Goal: Task Accomplishment & Management: Manage account settings

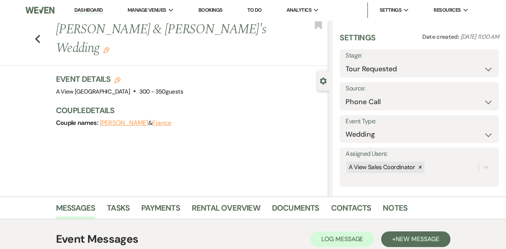
select select "2"
select select "22"
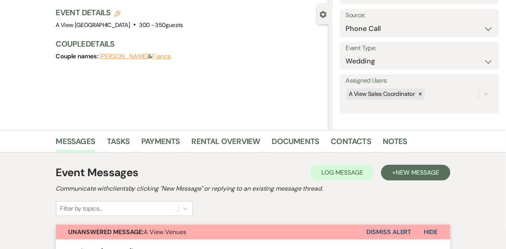
scroll to position [67, 0]
click at [376, 233] on button "Dismiss Alert" at bounding box center [389, 231] width 45 height 15
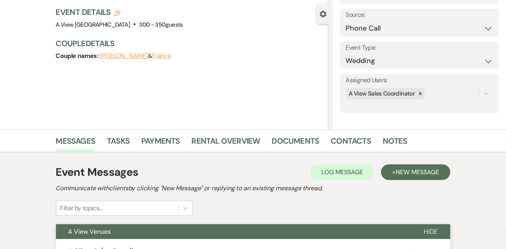
scroll to position [0, 0]
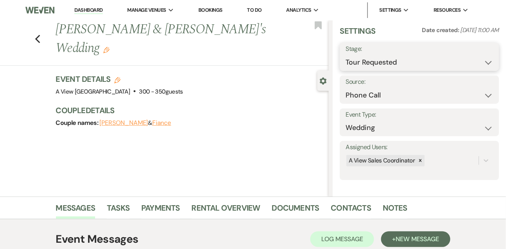
click at [361, 64] on select "Inquiry Follow Up Tour Requested Tour Confirmed Toured Proposal Sent Booked Lost" at bounding box center [420, 62] width 148 height 15
select select "4"
click at [346, 55] on select "Inquiry Follow Up Tour Requested Tour Confirmed Toured Proposal Sent Booked Lost" at bounding box center [420, 62] width 148 height 15
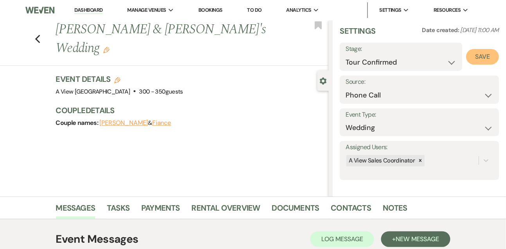
click at [492, 54] on button "Save" at bounding box center [482, 57] width 33 height 16
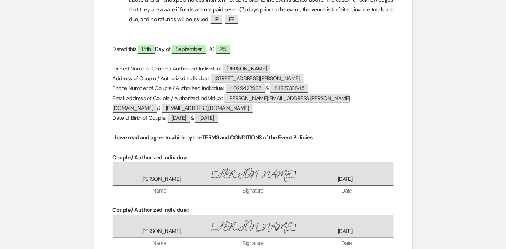
scroll to position [3351, 0]
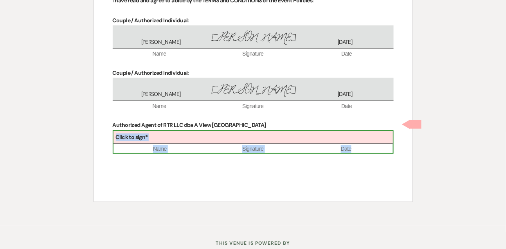
click at [162, 131] on div "Click to sign*" at bounding box center [254, 137] width 280 height 13
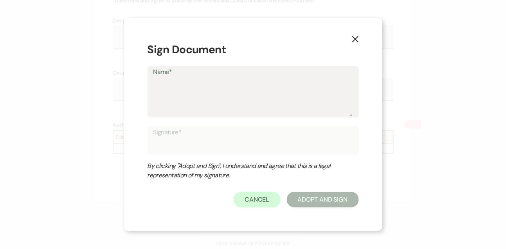
type textarea "L"
type input "L"
type textarea "Li"
type input "Li"
type textarea "[PERSON_NAME]"
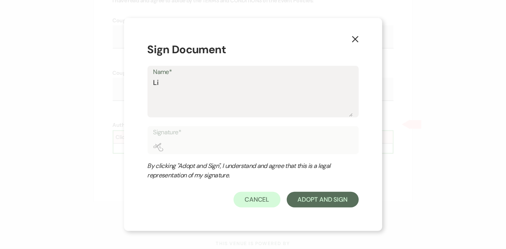
type input "[PERSON_NAME]"
type textarea "[PERSON_NAME]"
type input "[PERSON_NAME]"
type textarea "Linds"
type input "Linds"
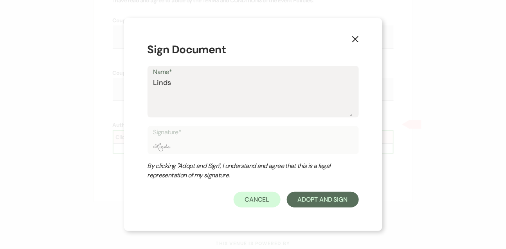
type textarea "Lindsa"
type input "Lindsa"
type textarea "[PERSON_NAME]"
type input "[PERSON_NAME]"
type textarea "[PERSON_NAME]"
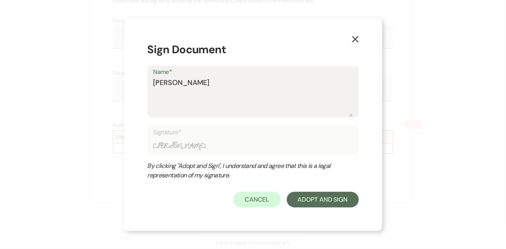
type input "[PERSON_NAME]"
type textarea "[PERSON_NAME]"
type input "[PERSON_NAME]"
type textarea "[PERSON_NAME]"
type input "[PERSON_NAME]"
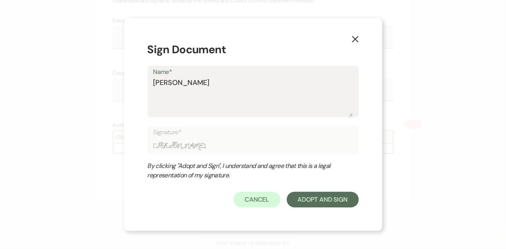
type textarea "[PERSON_NAME]"
type input "[PERSON_NAME]"
type textarea "[PERSON_NAME]"
type input "[PERSON_NAME]"
type textarea "[PERSON_NAME]"
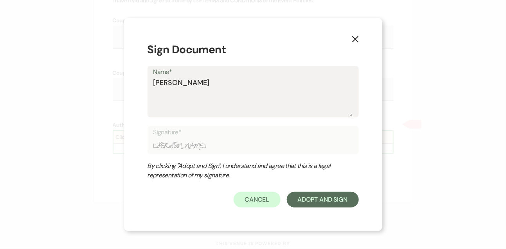
type input "[PERSON_NAME]"
type textarea "[PERSON_NAME]"
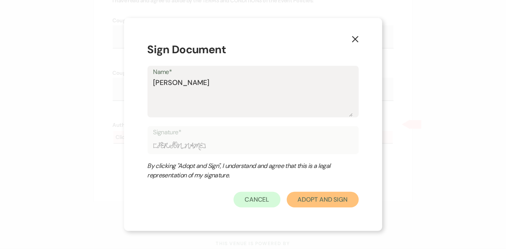
click at [310, 193] on button "Adopt And Sign" at bounding box center [323, 200] width 72 height 16
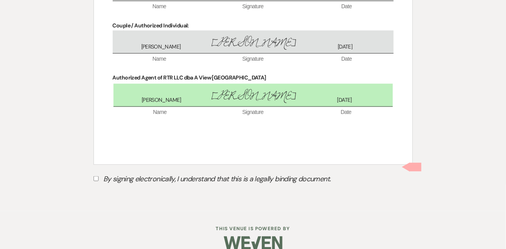
scroll to position [3402, 0]
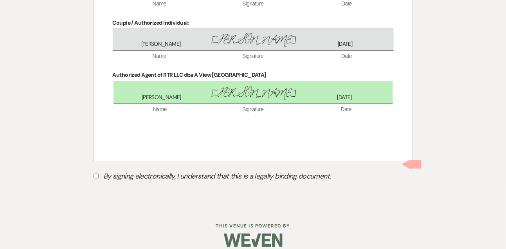
click at [98, 170] on label "By signing electronically, I understand that this is a legally binding document." at bounding box center [254, 177] width 320 height 15
click at [98, 174] on input "By signing electronically, I understand that this is a legally binding document." at bounding box center [96, 176] width 5 height 5
checkbox input "true"
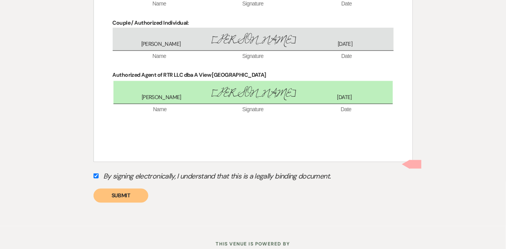
click at [106, 189] on button "Submit" at bounding box center [121, 196] width 55 height 14
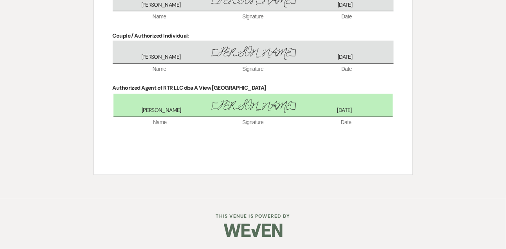
scroll to position [3379, 0]
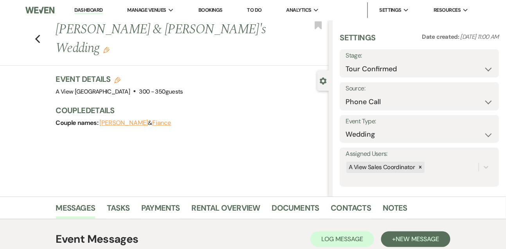
click at [85, 8] on link "Dashboard" at bounding box center [88, 10] width 28 height 7
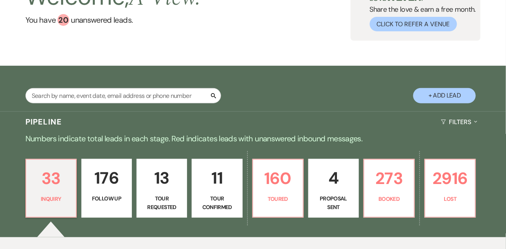
scroll to position [116, 0]
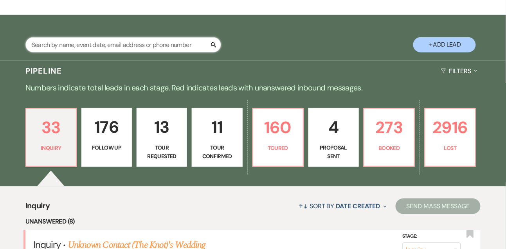
click at [106, 49] on input "text" at bounding box center [123, 44] width 196 height 15
type input "[PERSON_NAME]"
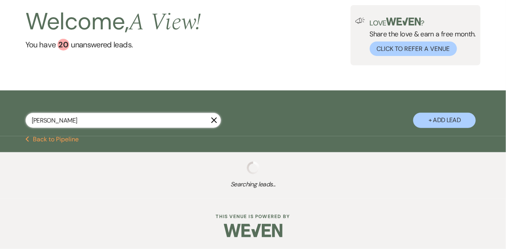
select select "9"
select select "8"
select select "4"
select select "8"
select select "4"
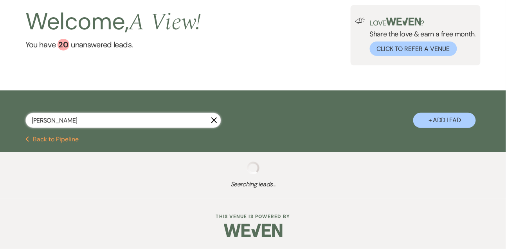
select select "8"
select select "4"
select select "8"
select select "5"
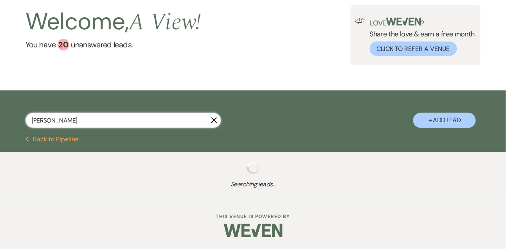
select select "8"
select select "4"
select select "8"
select select "5"
select select "8"
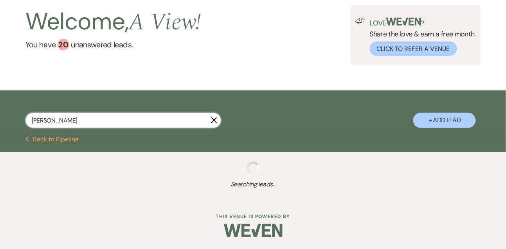
select select "5"
select select "8"
select select "6"
select select "8"
select select "4"
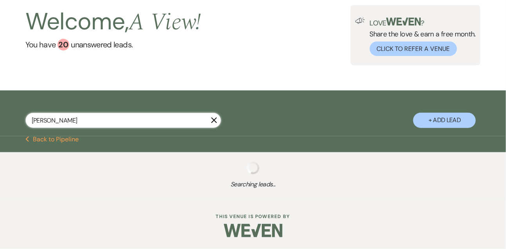
select select "8"
select select "4"
select select "8"
select select "4"
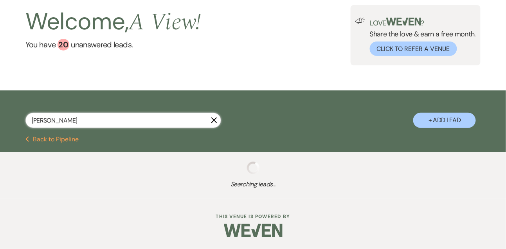
select select "8"
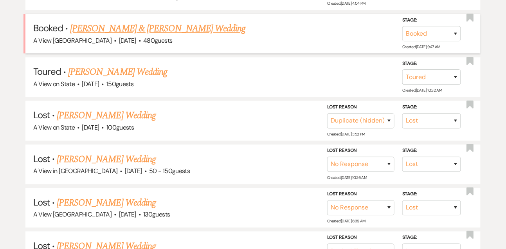
scroll to position [456, 0]
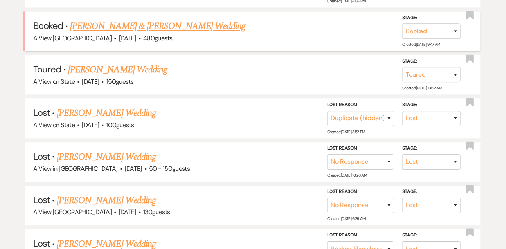
type input "meredith hoff"
click at [157, 28] on link "Meredith Hoffman & Zack Keller's Wedding" at bounding box center [157, 26] width 175 height 14
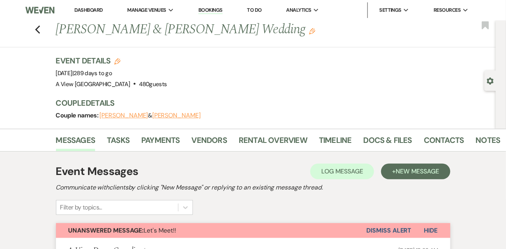
click at [492, 83] on use "button" at bounding box center [491, 81] width 7 height 7
select select "5"
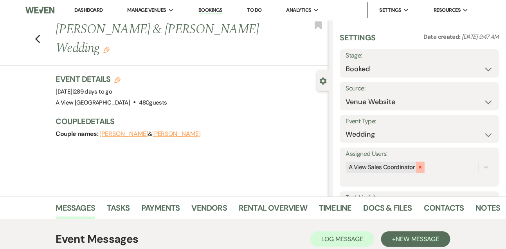
click at [420, 165] on icon at bounding box center [420, 166] width 5 height 5
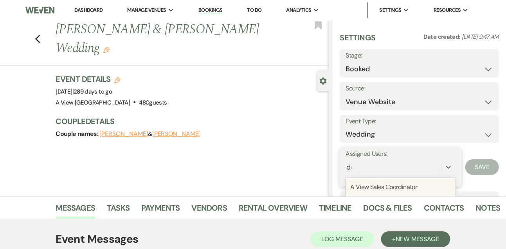
type input "dec"
click at [401, 185] on div "A View Decor Coordinator" at bounding box center [401, 187] width 110 height 16
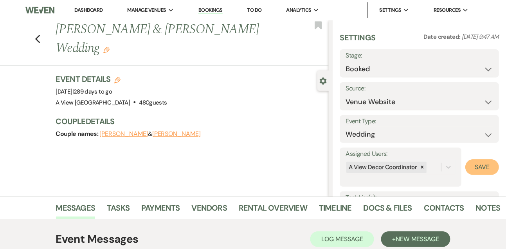
click at [473, 170] on button "Save" at bounding box center [483, 167] width 34 height 16
click at [95, 9] on link "Dashboard" at bounding box center [88, 10] width 28 height 7
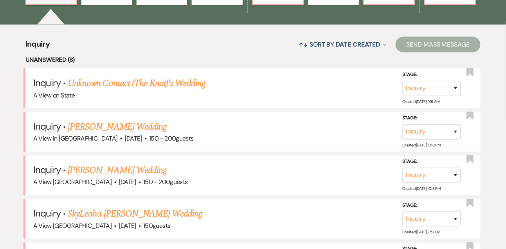
scroll to position [341, 0]
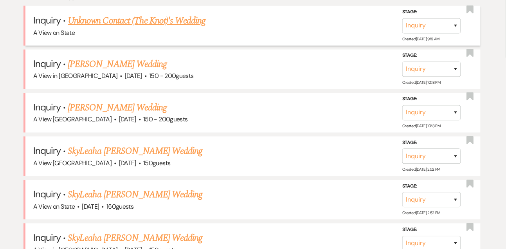
click at [110, 26] on link "Unknown Contact (The Knot)'s Wedding" at bounding box center [137, 21] width 138 height 14
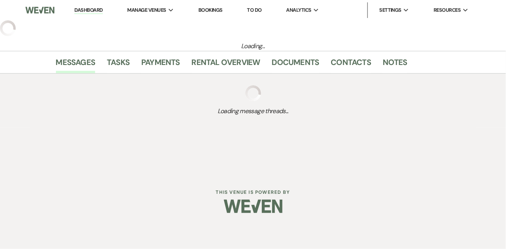
select select "2"
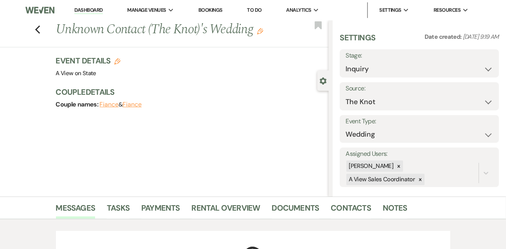
click at [98, 7] on link "Dashboard" at bounding box center [88, 10] width 28 height 7
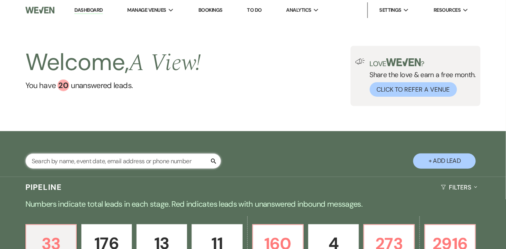
click at [85, 168] on input "text" at bounding box center [123, 161] width 196 height 15
type input "sam becker"
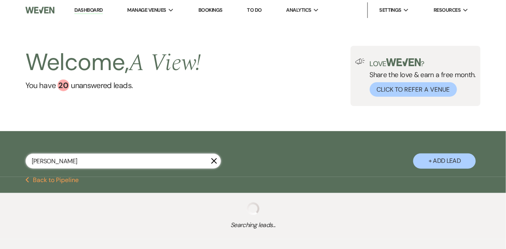
select select "8"
select select "4"
select select "8"
select select "4"
select select "8"
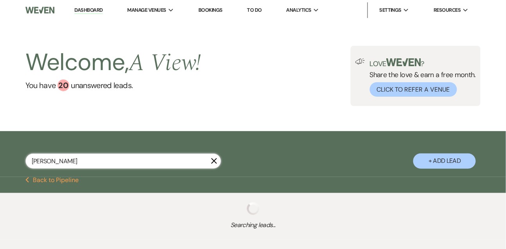
select select "4"
select select "8"
select select "4"
select select "8"
select select "4"
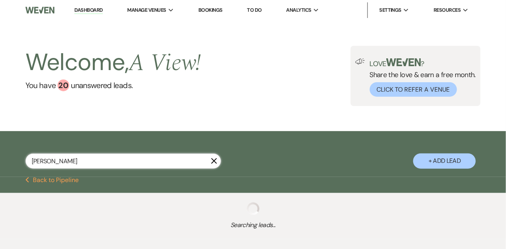
select select "8"
select select "6"
select select "8"
select select "3"
select select "8"
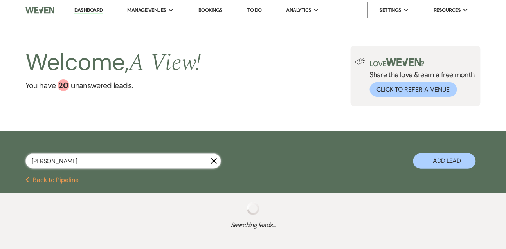
select select "3"
select select "8"
select select "4"
select select "8"
select select "5"
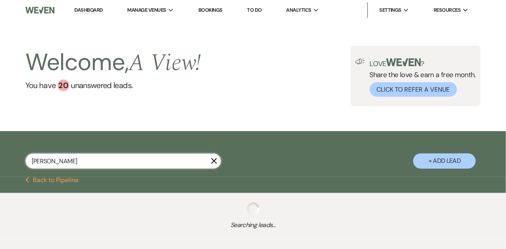
select select "8"
select select "4"
select select "9"
select select "8"
select select "4"
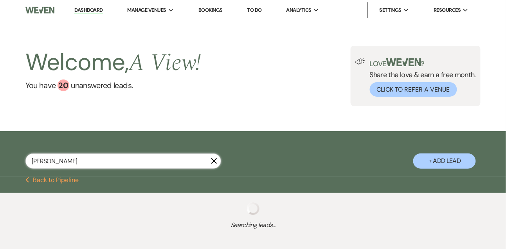
select select "8"
select select "6"
select select "5"
select select "8"
select select "6"
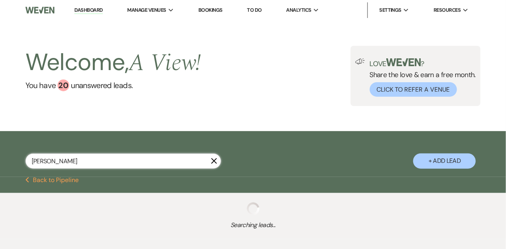
select select "8"
select select "4"
select select "8"
select select "4"
select select "8"
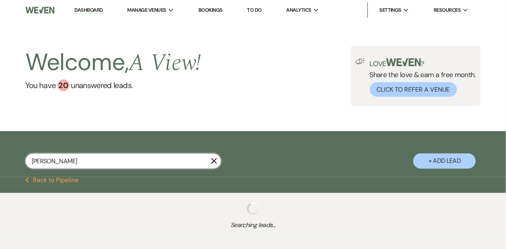
select select "5"
select select "8"
select select "5"
select select "8"
select select "5"
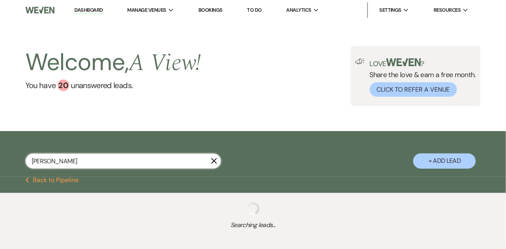
select select "8"
select select "5"
select select "8"
select select "4"
select select "8"
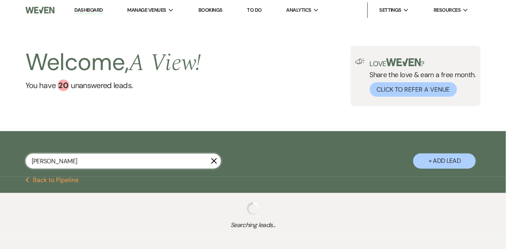
select select "4"
select select "8"
select select "10"
select select "5"
select select "8"
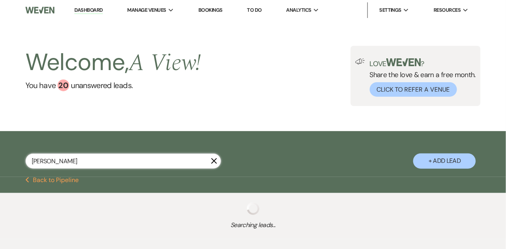
select select "5"
select select "8"
select select "4"
select select "8"
select select "4"
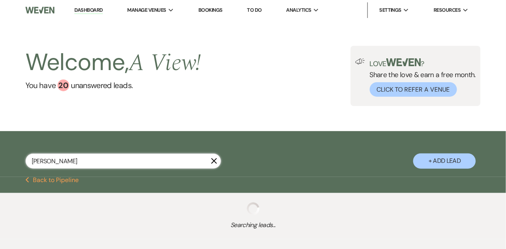
select select "8"
select select "4"
select select "8"
select select "5"
select select "8"
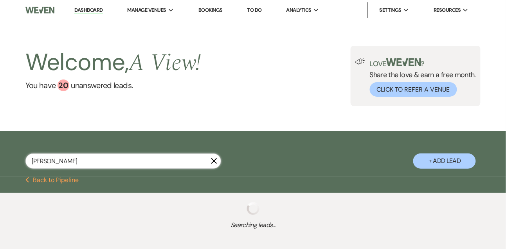
select select "5"
select select "8"
select select "4"
select select "8"
select select "4"
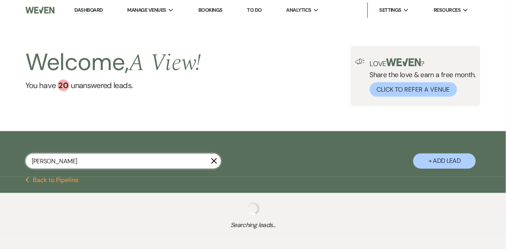
select select "8"
select select "5"
select select "8"
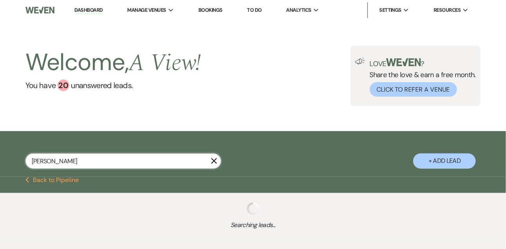
select select "5"
select select "8"
select select "5"
select select "8"
select select "5"
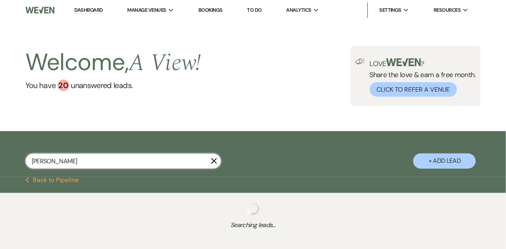
select select "8"
select select "4"
select select "8"
select select "10"
select select "5"
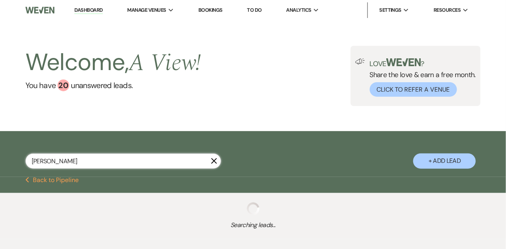
select select "8"
select select "4"
select select "8"
select select "6"
select select "8"
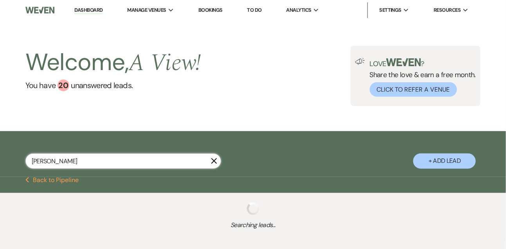
select select "5"
select select "8"
select select "4"
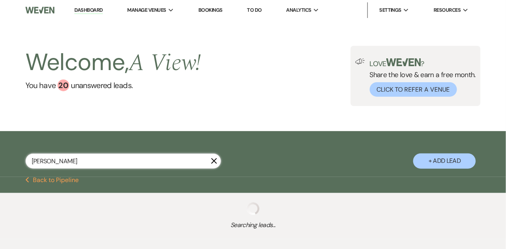
select select "8"
select select "4"
select select "8"
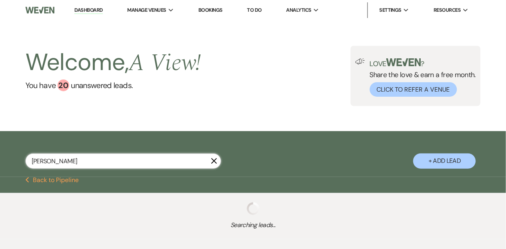
select select "8"
select select "4"
select select "8"
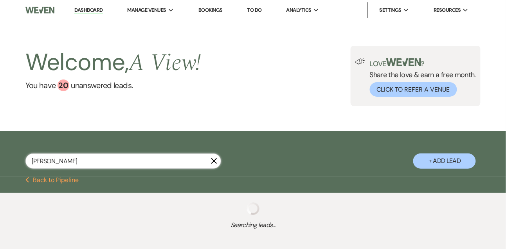
select select "4"
select select "8"
select select "4"
select select "8"
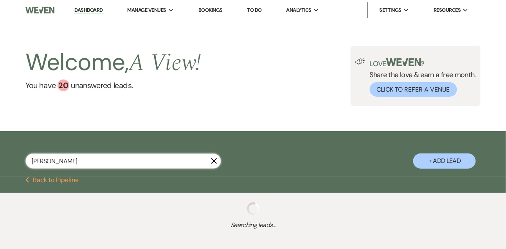
select select "4"
select select "5"
select select "8"
select select "10"
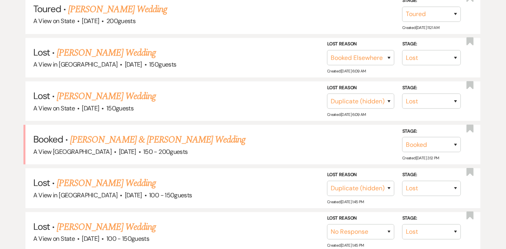
scroll to position [1001, 0]
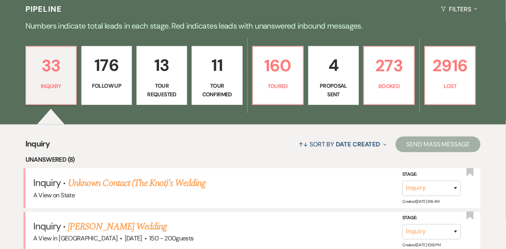
scroll to position [333, 0]
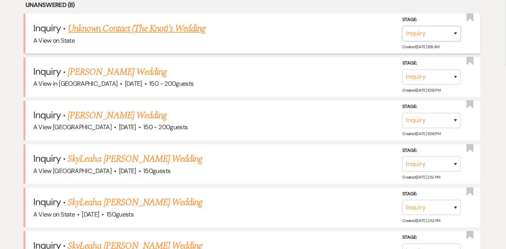
click at [429, 42] on select "Inquiry Follow Up Tour Requested Tour Confirmed Toured Proposal Sent Booked Lost" at bounding box center [432, 33] width 59 height 15
select select "8"
click at [403, 33] on select "Inquiry Follow Up Tour Requested Tour Confirmed Toured Proposal Sent Booked Lost" at bounding box center [432, 33] width 59 height 15
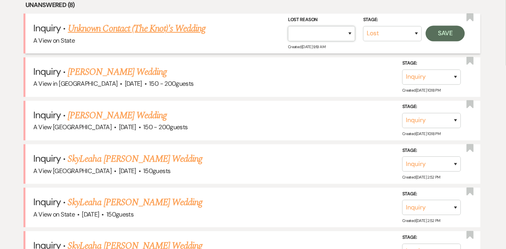
click at [323, 42] on select "Booked Elsewhere Budget Date Unavailable No Response Not a Good Match Capacity …" at bounding box center [321, 33] width 67 height 15
select select "7"
click at [288, 33] on select "Booked Elsewhere Budget Date Unavailable No Response Not a Good Match Capacity …" at bounding box center [321, 33] width 67 height 15
click at [440, 40] on button "Save" at bounding box center [445, 34] width 39 height 16
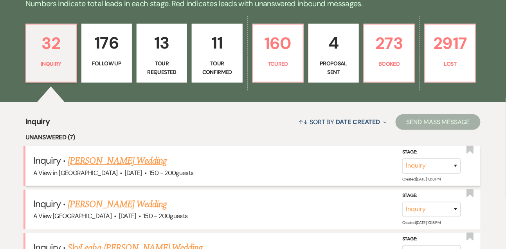
scroll to position [199, 0]
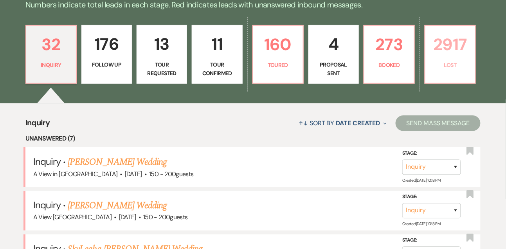
click at [450, 58] on p "2917" at bounding box center [450, 44] width 40 height 26
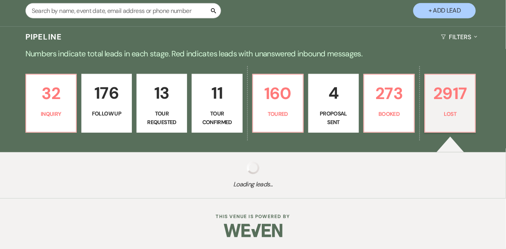
select select "8"
select select "7"
select select "8"
select select "5"
select select "8"
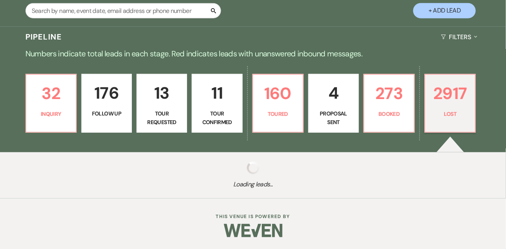
select select "6"
select select "8"
select select "5"
select select "8"
select select "5"
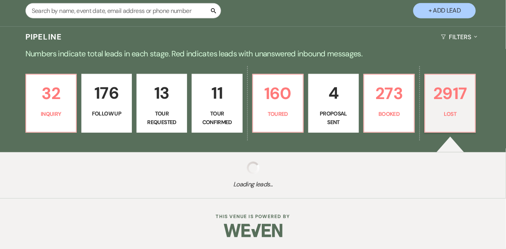
select select "8"
select select "5"
select select "8"
select select "5"
select select "8"
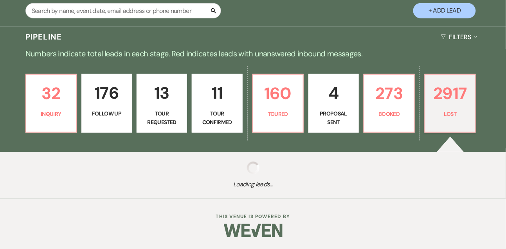
select select "5"
select select "8"
select select "5"
select select "8"
select select "5"
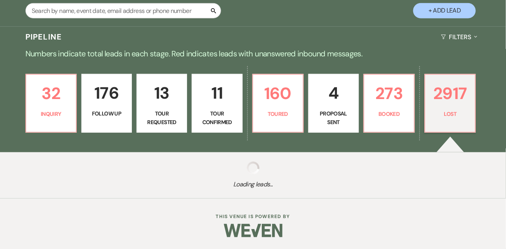
select select "8"
select select "7"
select select "8"
select select "5"
select select "8"
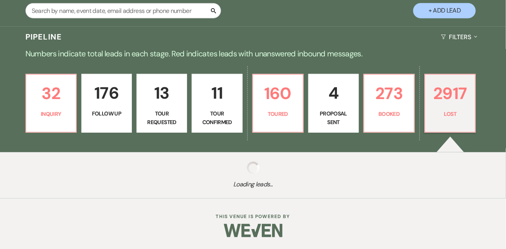
select select "5"
select select "8"
select select "5"
select select "8"
select select "5"
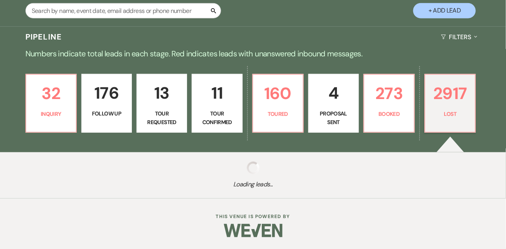
select select "8"
select select "5"
select select "8"
select select "5"
select select "8"
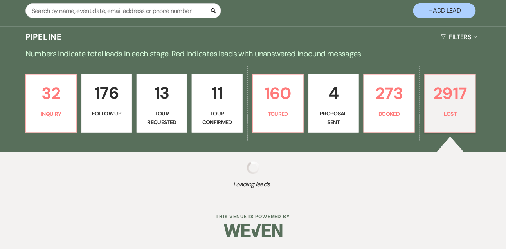
select select "8"
select select "7"
select select "8"
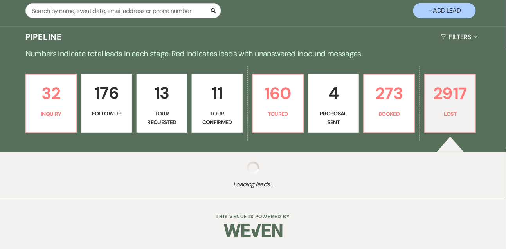
select select "1"
select select "8"
select select "7"
select select "8"
select select "7"
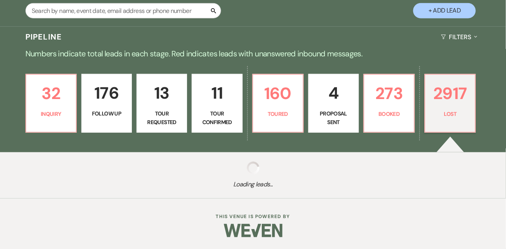
select select "8"
select select "1"
select select "8"
select select "7"
select select "8"
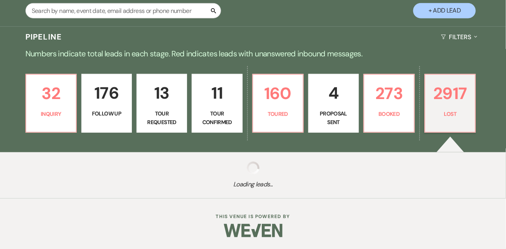
select select "8"
select select "6"
select select "8"
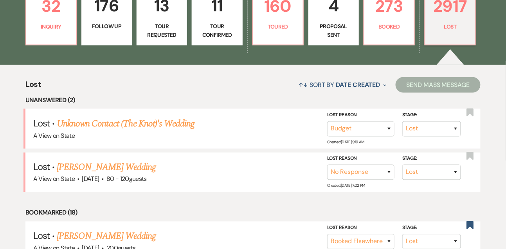
scroll to position [239, 0]
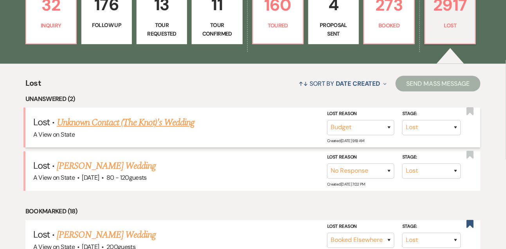
click at [165, 130] on link "Unknown Contact (The Knot)'s Wedding" at bounding box center [126, 123] width 138 height 14
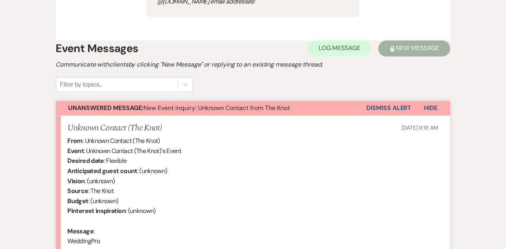
scroll to position [364, 0]
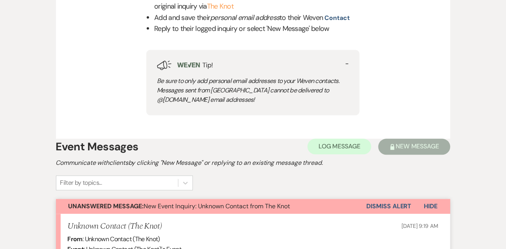
click at [383, 209] on button "Dismiss Alert" at bounding box center [389, 206] width 45 height 15
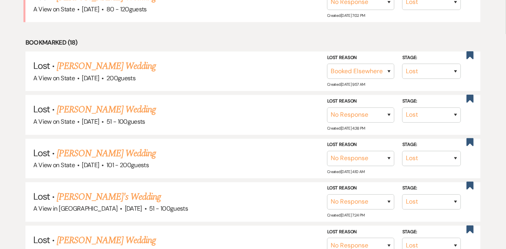
scroll to position [239, 0]
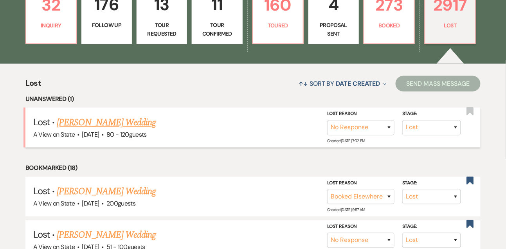
click at [94, 127] on link "Lily Arnold's Wedding" at bounding box center [106, 123] width 99 height 14
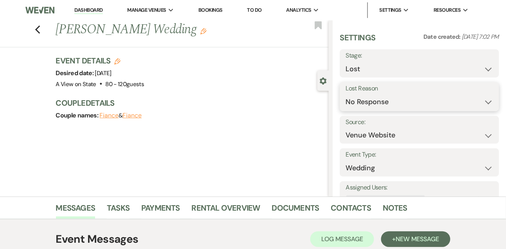
click at [363, 105] on select "Booked Elsewhere Budget Date Unavailable No Response Not a Good Match Capacity …" at bounding box center [420, 101] width 148 height 15
click at [346, 94] on select "Booked Elsewhere Budget Date Unavailable No Response Not a Good Match Capacity …" at bounding box center [420, 101] width 148 height 15
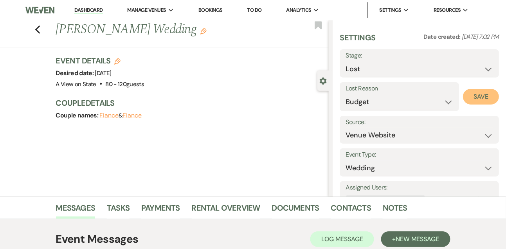
click at [491, 95] on button "Save" at bounding box center [481, 97] width 36 height 16
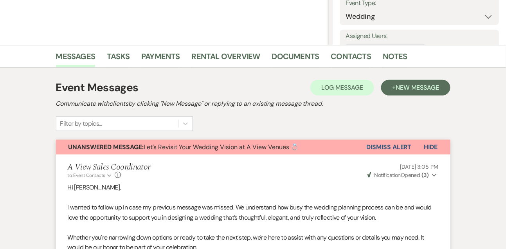
scroll to position [152, 0]
click at [378, 143] on button "Dismiss Alert" at bounding box center [389, 146] width 45 height 15
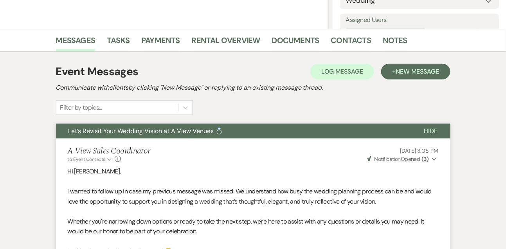
scroll to position [0, 0]
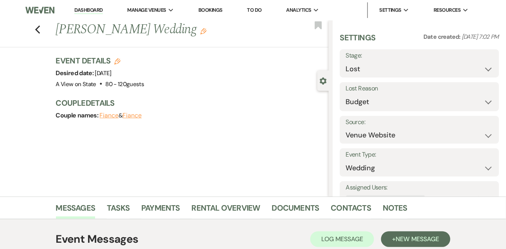
click at [103, 9] on li "Dashboard" at bounding box center [88, 10] width 36 height 16
click at [99, 8] on link "Dashboard" at bounding box center [88, 10] width 28 height 7
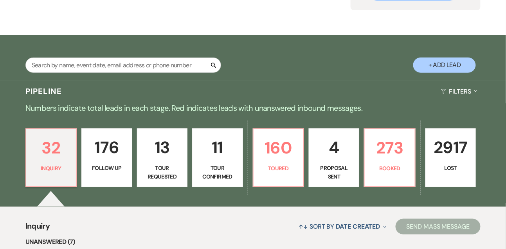
scroll to position [114, 0]
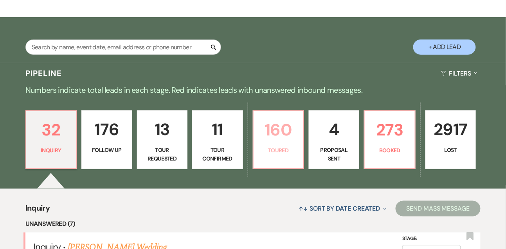
click at [268, 168] on link "160 Toured" at bounding box center [278, 139] width 51 height 59
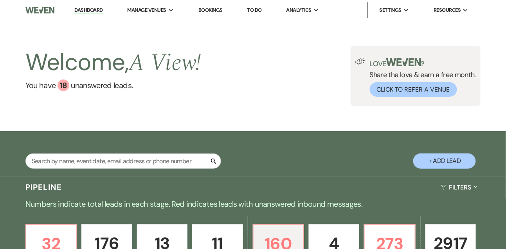
click at [91, 11] on link "Dashboard" at bounding box center [88, 10] width 28 height 7
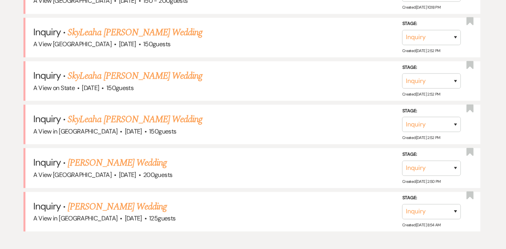
scroll to position [465, 0]
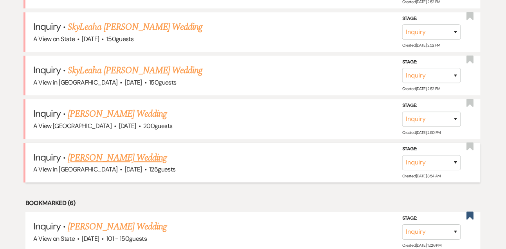
click at [112, 156] on link "Jaydon Janzen's Wedding" at bounding box center [117, 158] width 99 height 14
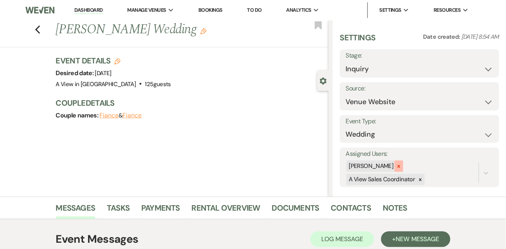
click at [403, 164] on div at bounding box center [399, 166] width 9 height 11
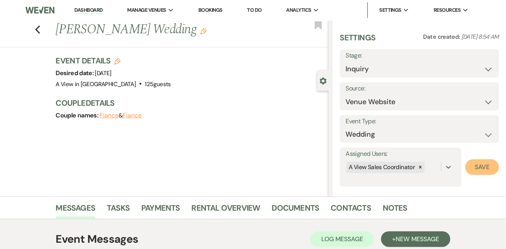
click at [497, 164] on button "Save" at bounding box center [483, 167] width 34 height 16
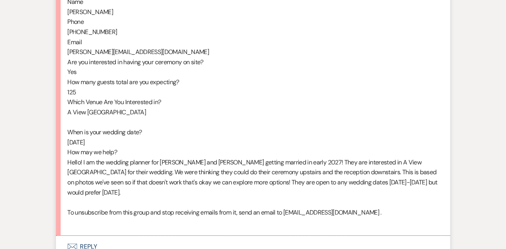
scroll to position [449, 0]
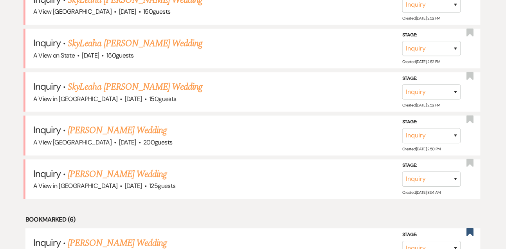
scroll to position [465, 0]
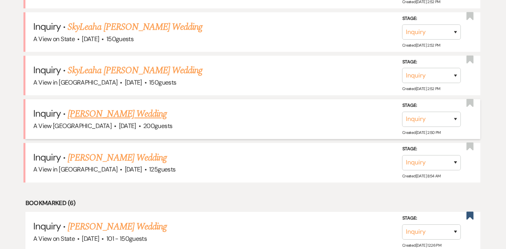
click at [123, 115] on link "Lexi Tolbert's Wedding" at bounding box center [117, 114] width 99 height 14
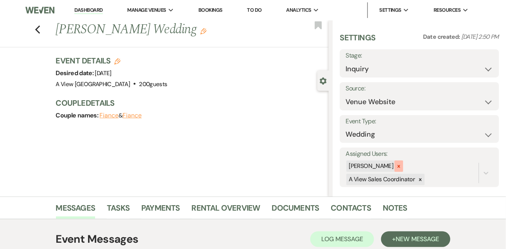
click at [401, 164] on icon at bounding box center [398, 166] width 5 height 5
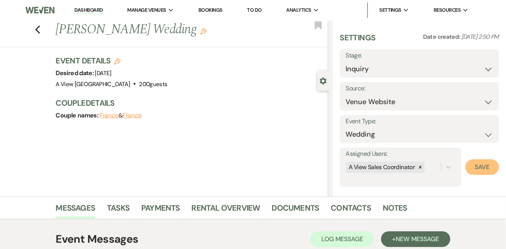
click at [479, 164] on button "Save" at bounding box center [483, 167] width 34 height 16
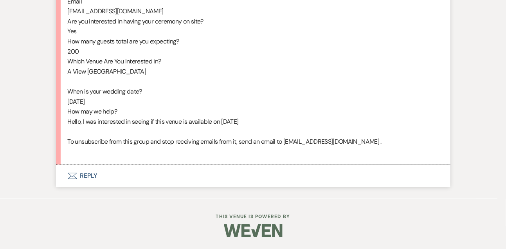
scroll to position [480, 0]
click at [95, 173] on button "Envelope Reply" at bounding box center [253, 176] width 395 height 22
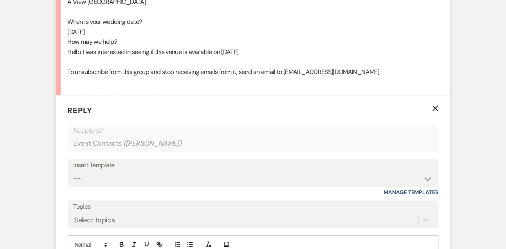
scroll to position [602, 0]
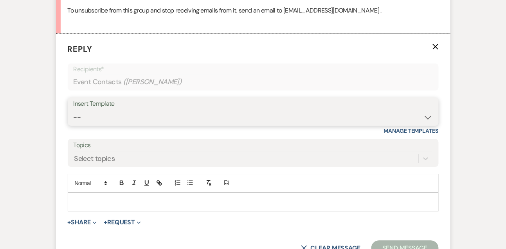
click at [98, 125] on select "-- Tour Confirmation Contract (Pre-Booked Leads) Out of office Inquiry Email Al…" at bounding box center [254, 117] width 360 height 15
click at [74, 119] on select "-- Tour Confirmation Contract (Pre-Booked Leads) Out of office Inquiry Email Al…" at bounding box center [254, 117] width 360 height 15
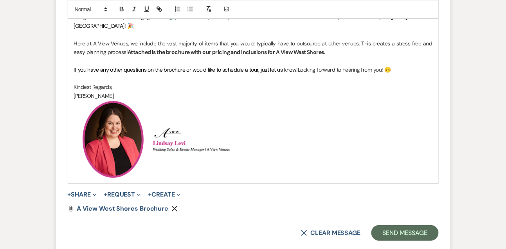
scroll to position [810, 0]
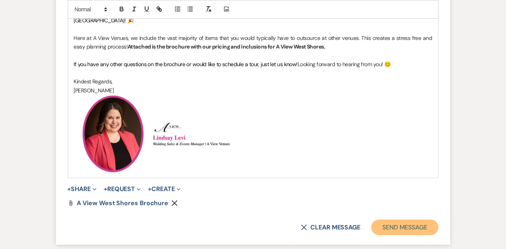
click at [399, 235] on button "Send Message" at bounding box center [405, 228] width 67 height 16
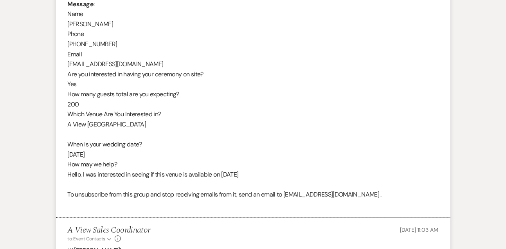
scroll to position [416, 0]
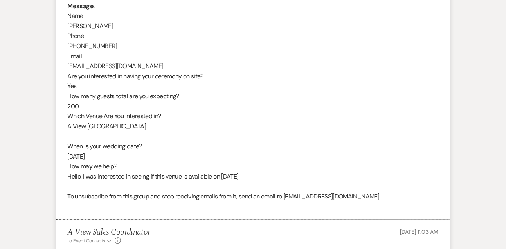
click at [81, 27] on div "From : Lexi Tolbert Event : Lexi Tolbert's Event Desired date : July 25th 2026 …" at bounding box center [253, 61] width 371 height 301
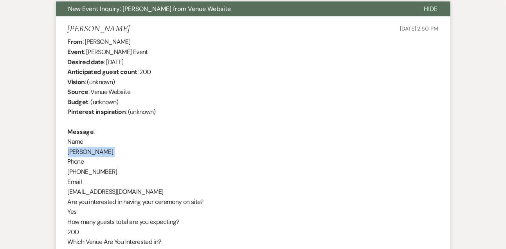
scroll to position [286, 0]
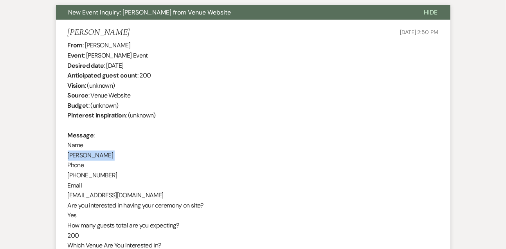
drag, startPoint x: 108, startPoint y: 65, endPoint x: 152, endPoint y: 65, distance: 43.9
click at [152, 65] on div "From : Lexi Tolbert Event : Lexi Tolbert's Event Desired date : July 25th 2026 …" at bounding box center [253, 190] width 371 height 301
drag, startPoint x: 106, startPoint y: 64, endPoint x: 163, endPoint y: 65, distance: 57.6
click at [163, 65] on div "From : Lexi Tolbert Event : Lexi Tolbert's Event Desired date : July 25th 2026 …" at bounding box center [253, 190] width 371 height 301
copy div "July 25th 2026"
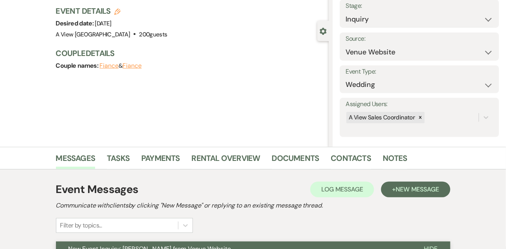
scroll to position [0, 0]
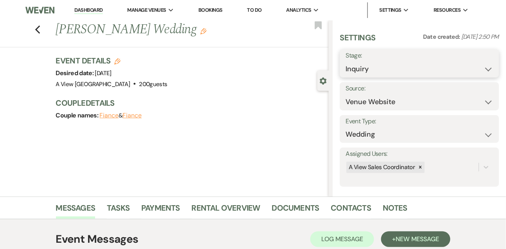
click at [364, 72] on select "Inquiry Follow Up Tour Requested Tour Confirmed Toured Proposal Sent Booked Lost" at bounding box center [420, 68] width 148 height 15
click at [346, 61] on select "Inquiry Follow Up Tour Requested Tour Confirmed Toured Proposal Sent Booked Lost" at bounding box center [420, 68] width 148 height 15
click at [483, 62] on button "Save" at bounding box center [482, 64] width 33 height 16
click at [113, 204] on link "Tasks" at bounding box center [118, 210] width 23 height 17
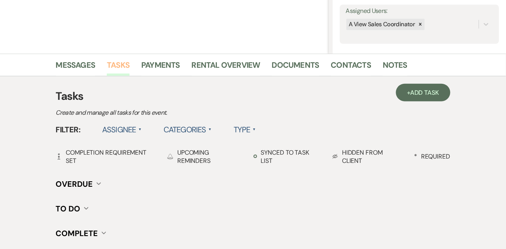
scroll to position [147, 0]
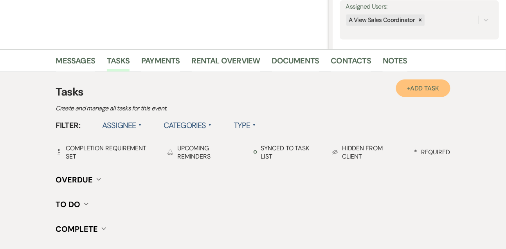
click at [415, 84] on span "Add Task" at bounding box center [424, 88] width 29 height 8
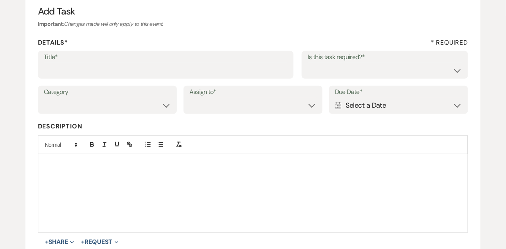
scroll to position [76, 0]
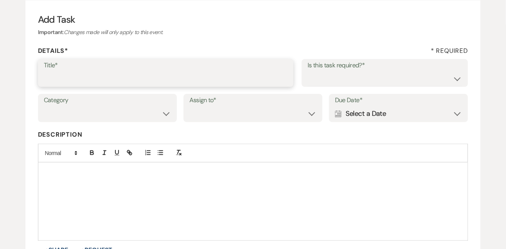
click at [229, 74] on input "Title*" at bounding box center [166, 78] width 244 height 15
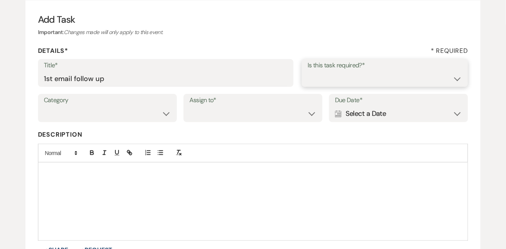
click at [321, 85] on select "Yes No" at bounding box center [385, 78] width 155 height 15
click at [308, 71] on select "Yes No" at bounding box center [385, 78] width 155 height 15
click at [119, 119] on select "Venue Vendors Guests Details Finalize & Share" at bounding box center [107, 113] width 127 height 15
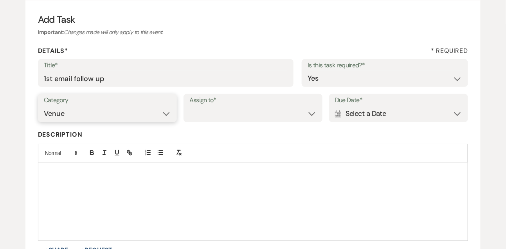
click at [44, 106] on select "Venue Vendors Guests Details Finalize & Share" at bounding box center [107, 113] width 127 height 15
click at [224, 112] on select "Venue Client" at bounding box center [253, 113] width 127 height 15
click at [190, 106] on select "Venue Client" at bounding box center [253, 113] width 127 height 15
click at [355, 119] on div "Calendar Select a Date Expand" at bounding box center [398, 113] width 127 height 15
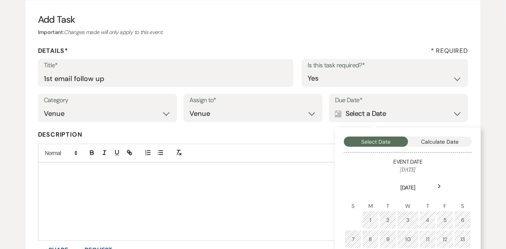
click at [434, 186] on div "Next" at bounding box center [440, 186] width 13 height 13
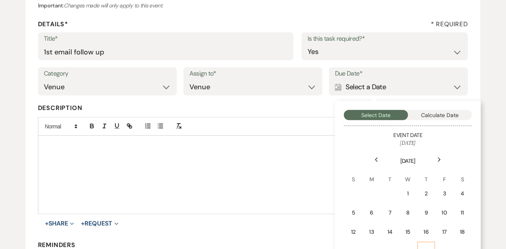
scroll to position [116, 0]
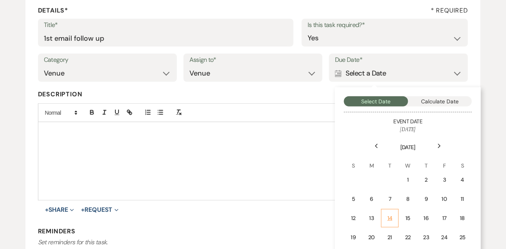
click at [388, 215] on div "14" at bounding box center [390, 218] width 7 height 8
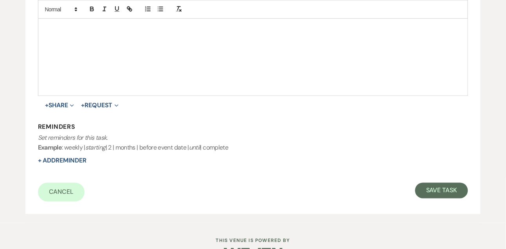
scroll to position [244, 0]
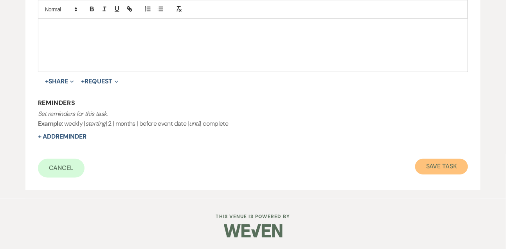
click at [421, 159] on button "Save Task" at bounding box center [442, 167] width 53 height 16
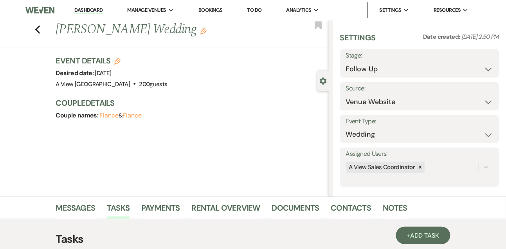
click at [88, 9] on link "Dashboard" at bounding box center [88, 10] width 28 height 7
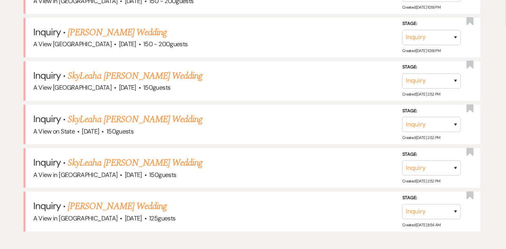
scroll to position [373, 0]
click at [419, 88] on select "Inquiry Follow Up Tour Requested Tour Confirmed Toured Proposal Sent Booked Lost" at bounding box center [432, 80] width 59 height 15
click at [403, 79] on select "Inquiry Follow Up Tour Requested Tour Confirmed Toured Proposal Sent Booked Lost" at bounding box center [432, 80] width 59 height 15
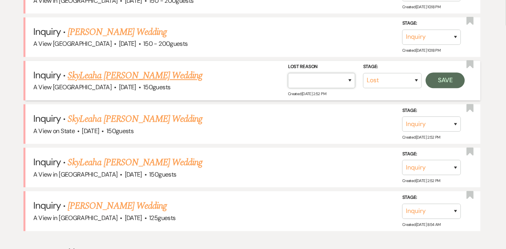
click at [331, 89] on select "Booked Elsewhere Budget Date Unavailable No Response Not a Good Match Capacity …" at bounding box center [321, 80] width 67 height 15
click at [288, 79] on select "Booked Elsewhere Budget Date Unavailable No Response Not a Good Match Capacity …" at bounding box center [321, 80] width 67 height 15
click at [441, 89] on button "Save" at bounding box center [445, 81] width 39 height 16
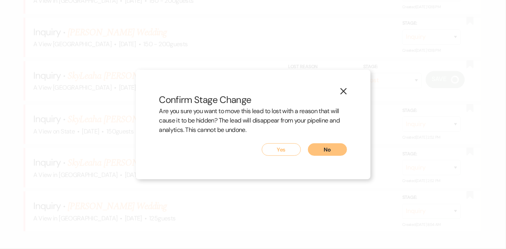
click at [289, 148] on button "Yes" at bounding box center [281, 149] width 39 height 13
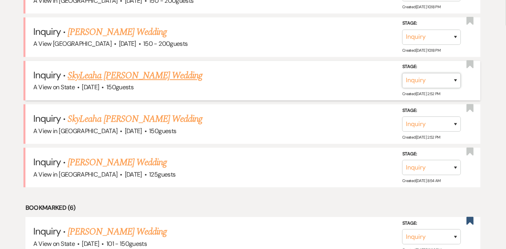
click at [417, 87] on select "Inquiry Follow Up Tour Requested Tour Confirmed Toured Proposal Sent Booked Lost" at bounding box center [432, 80] width 59 height 15
click at [403, 79] on select "Inquiry Follow Up Tour Requested Tour Confirmed Toured Proposal Sent Booked Lost" at bounding box center [432, 80] width 59 height 15
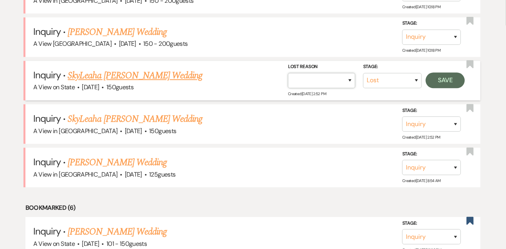
click at [324, 82] on select "Booked Elsewhere Budget Date Unavailable No Response Not a Good Match Capacity …" at bounding box center [321, 80] width 67 height 15
click at [288, 79] on select "Booked Elsewhere Budget Date Unavailable No Response Not a Good Match Capacity …" at bounding box center [321, 80] width 67 height 15
click at [447, 89] on button "Save" at bounding box center [445, 81] width 39 height 16
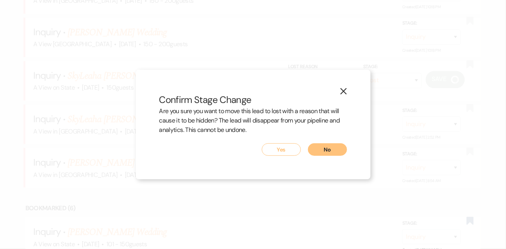
click at [271, 149] on button "Yes" at bounding box center [281, 149] width 39 height 13
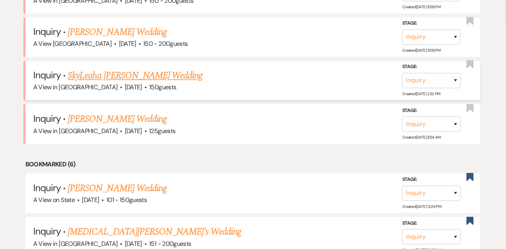
click at [154, 83] on link "SkyLeaha Korolewski's Wedding" at bounding box center [135, 76] width 135 height 14
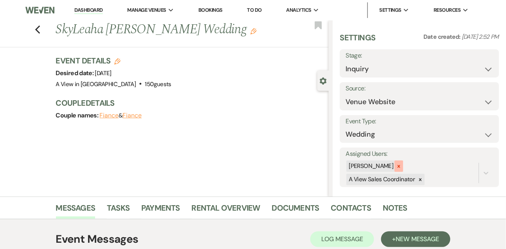
click at [402, 164] on icon at bounding box center [398, 166] width 5 height 5
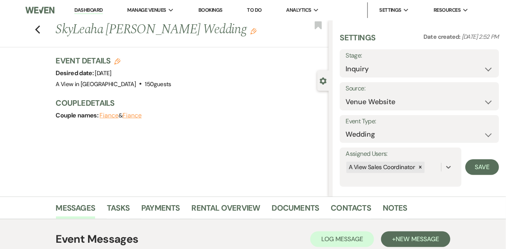
click at [499, 169] on div "Settings Date created: Sep 23, 2025, 2:52 PM Stage: Inquiry Follow Up Tour Requ…" at bounding box center [420, 108] width 174 height 176
click at [492, 169] on button "Save" at bounding box center [483, 167] width 34 height 16
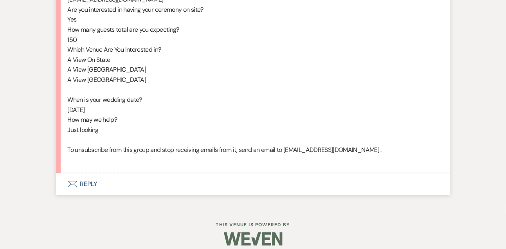
scroll to position [501, 0]
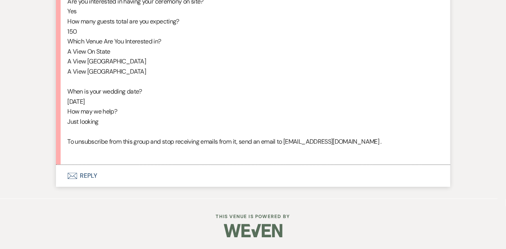
click at [88, 172] on button "Envelope Reply" at bounding box center [253, 176] width 395 height 22
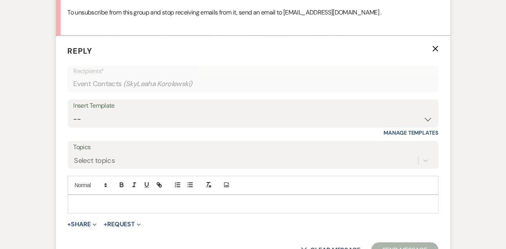
scroll to position [636, 0]
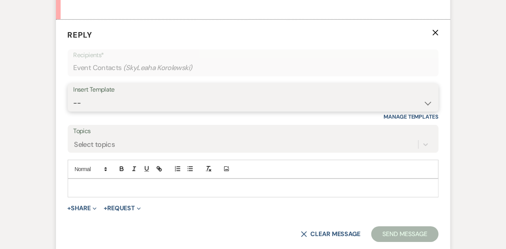
click at [85, 111] on select "-- Tour Confirmation Contract (Pre-Booked Leads) Out of office Inquiry Email Al…" at bounding box center [254, 103] width 360 height 15
click at [74, 105] on select "-- Tour Confirmation Contract (Pre-Booked Leads) Out of office Inquiry Email Al…" at bounding box center [254, 103] width 360 height 15
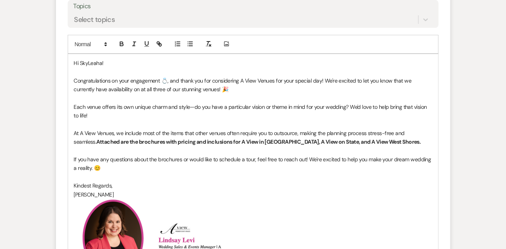
scroll to position [753, 0]
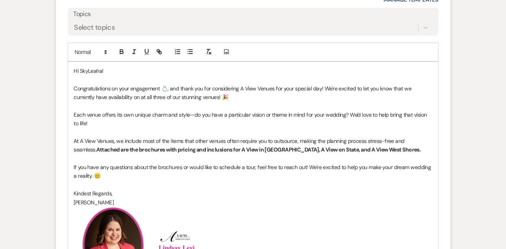
click at [119, 102] on p "Congratulations on your engagement 💍, and thank you for considering A View Venu…" at bounding box center [253, 93] width 359 height 18
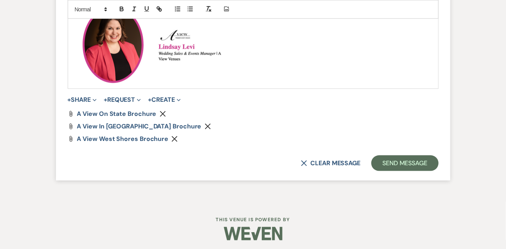
scroll to position [967, 0]
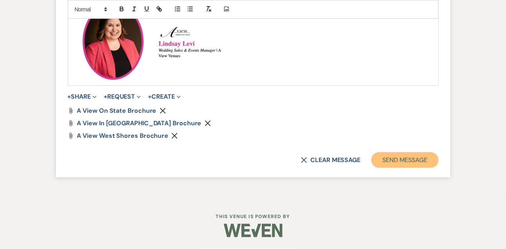
click at [394, 154] on button "Send Message" at bounding box center [405, 160] width 67 height 16
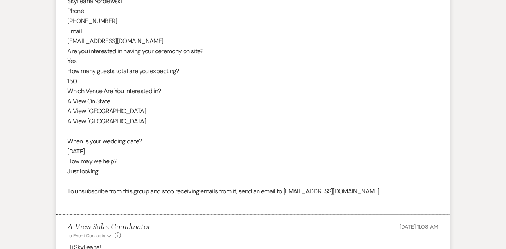
scroll to position [432, 0]
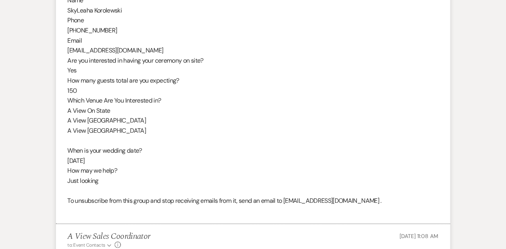
click at [109, 13] on div "From : SkyLeaha Korolewski Event : SkyLeaha Korolewski's Event Desired date : O…" at bounding box center [253, 55] width 371 height 321
copy div "SkyLeaha Korolewski"
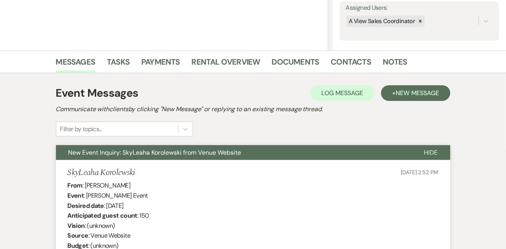
scroll to position [143, 0]
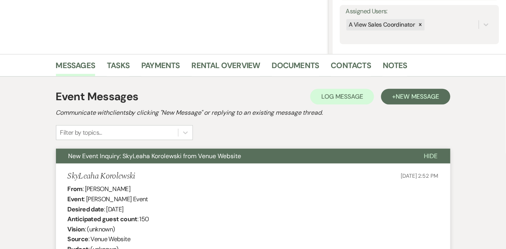
drag, startPoint x: 107, startPoint y: 208, endPoint x: 175, endPoint y: 210, distance: 68.6
copy div "October 23rd 2027"
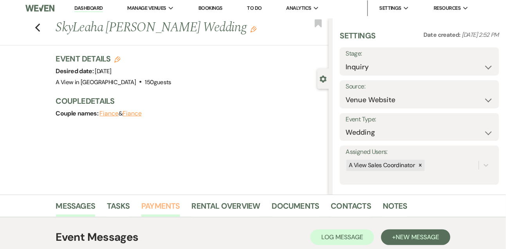
scroll to position [0, 0]
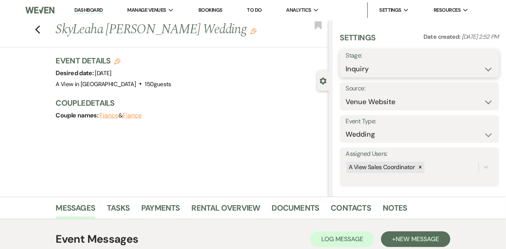
click at [363, 70] on select "Inquiry Follow Up Tour Requested Tour Confirmed Toured Proposal Sent Booked Lost" at bounding box center [420, 68] width 148 height 15
click at [346, 61] on select "Inquiry Follow Up Tour Requested Tour Confirmed Toured Proposal Sent Booked Lost" at bounding box center [420, 68] width 148 height 15
click at [482, 67] on button "Save" at bounding box center [482, 64] width 33 height 16
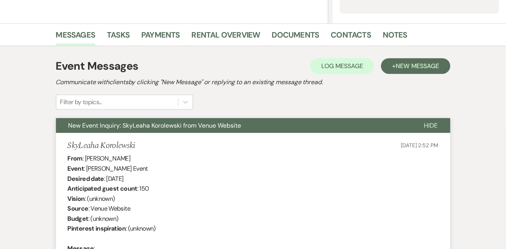
scroll to position [164, 0]
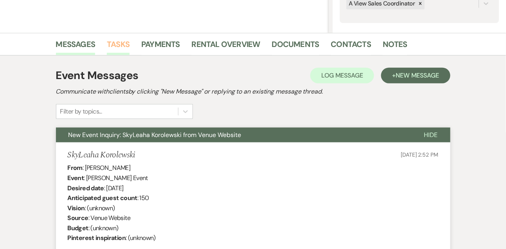
click at [125, 49] on link "Tasks" at bounding box center [118, 46] width 23 height 17
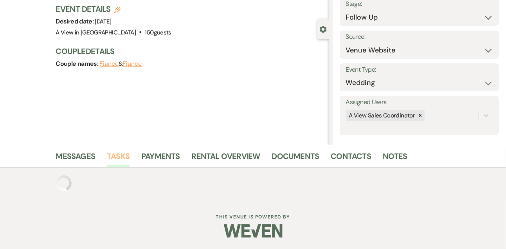
scroll to position [164, 0]
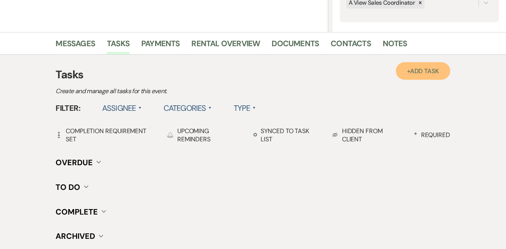
click at [430, 65] on link "+ Add Task" at bounding box center [423, 71] width 54 height 18
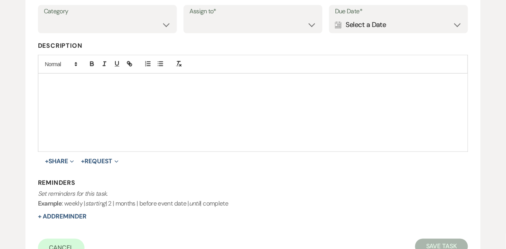
scroll to position [135, 0]
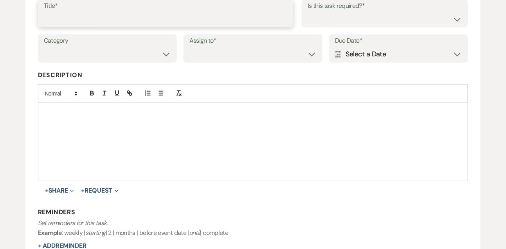
click at [144, 23] on input "Title*" at bounding box center [166, 18] width 244 height 15
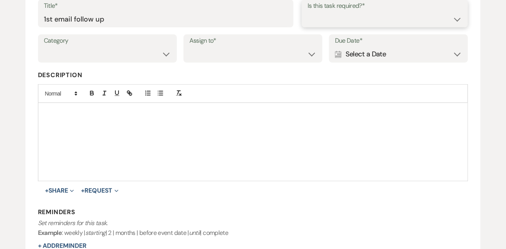
click at [311, 25] on select "Yes No" at bounding box center [385, 18] width 155 height 15
click at [308, 11] on select "Yes No" at bounding box center [385, 18] width 155 height 15
click at [92, 53] on select "Venue Vendors Guests Details Finalize & Share" at bounding box center [107, 54] width 127 height 15
click at [44, 47] on select "Venue Vendors Guests Details Finalize & Share" at bounding box center [107, 54] width 127 height 15
click at [197, 61] on select "Venue Client" at bounding box center [253, 54] width 127 height 15
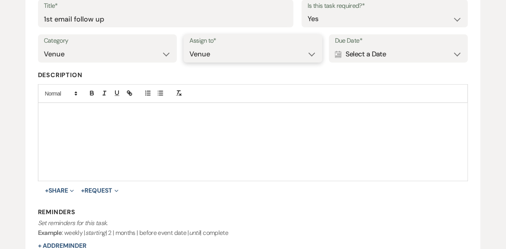
click at [190, 47] on select "Venue Client" at bounding box center [253, 54] width 127 height 15
click at [351, 56] on div "Calendar Select a Date Expand" at bounding box center [398, 54] width 127 height 15
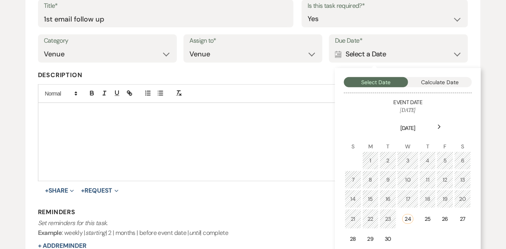
click at [440, 126] on use at bounding box center [440, 127] width 3 height 4
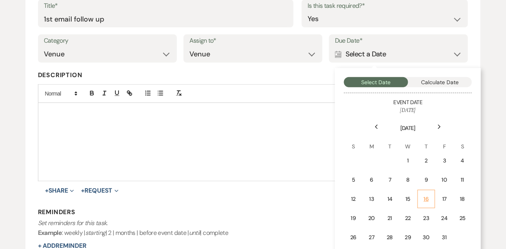
click at [430, 193] on td "16" at bounding box center [427, 199] width 18 height 18
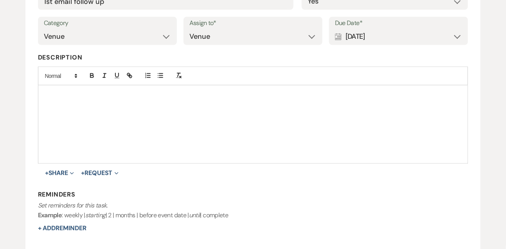
scroll to position [174, 0]
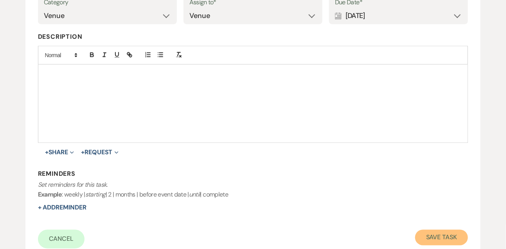
click at [430, 232] on button "Save Task" at bounding box center [442, 238] width 53 height 16
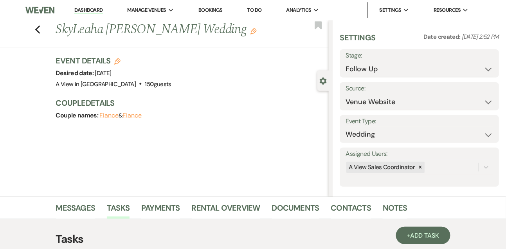
click at [87, 9] on link "Dashboard" at bounding box center [88, 10] width 28 height 7
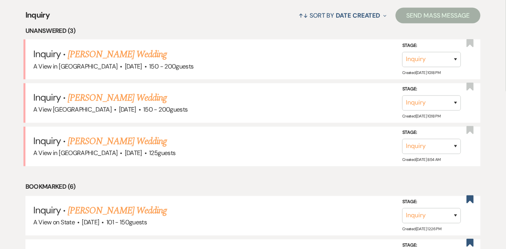
scroll to position [309, 0]
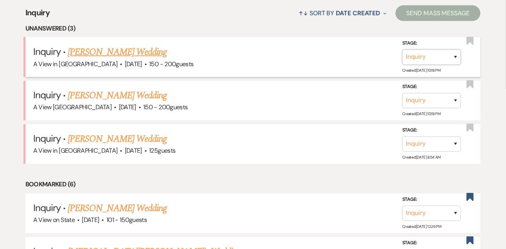
click at [412, 64] on select "Inquiry Follow Up Tour Requested Tour Confirmed Toured Proposal Sent Booked Lost" at bounding box center [432, 57] width 59 height 15
click at [403, 56] on select "Inquiry Follow Up Tour Requested Tour Confirmed Toured Proposal Sent Booked Lost" at bounding box center [432, 57] width 59 height 15
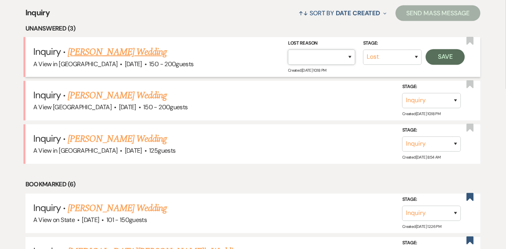
click at [328, 65] on select "Booked Elsewhere Budget Date Unavailable No Response Not a Good Match Capacity …" at bounding box center [321, 57] width 67 height 15
click at [288, 56] on select "Booked Elsewhere Budget Date Unavailable No Response Not a Good Match Capacity …" at bounding box center [321, 57] width 67 height 15
click at [439, 63] on button "Save" at bounding box center [445, 57] width 39 height 16
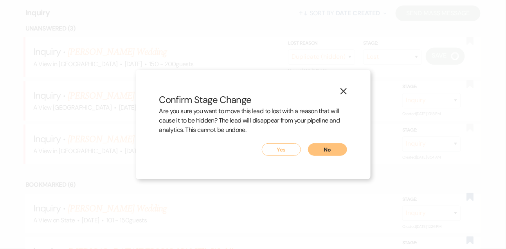
click at [286, 148] on button "Yes" at bounding box center [281, 149] width 39 height 13
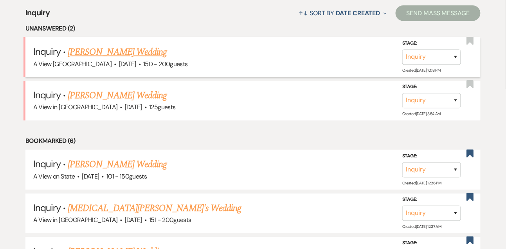
click at [136, 58] on link "Hallie Hunt's Wedding" at bounding box center [117, 52] width 99 height 14
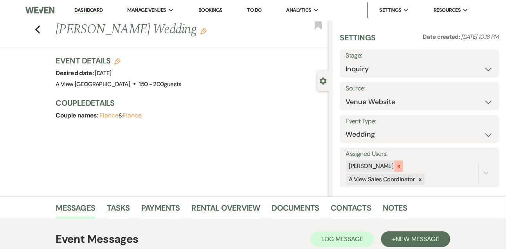
click at [402, 164] on icon at bounding box center [398, 166] width 5 height 5
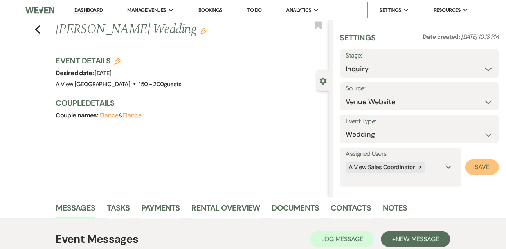
click at [492, 166] on button "Save" at bounding box center [483, 167] width 34 height 16
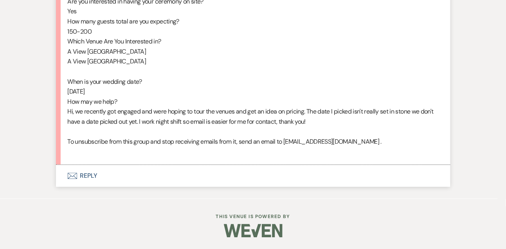
scroll to position [501, 0]
click at [90, 166] on button "Envelope Reply" at bounding box center [253, 176] width 395 height 22
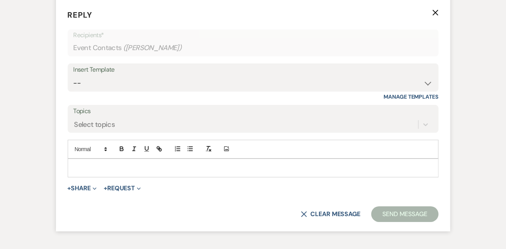
scroll to position [657, 0]
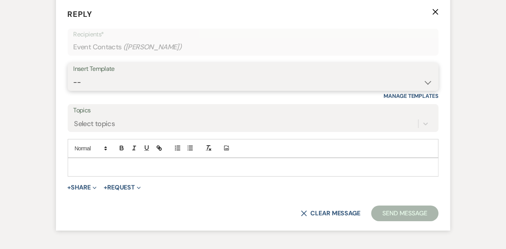
click at [93, 90] on select "-- Tour Confirmation Contract (Pre-Booked Leads) Out of office Inquiry Email Al…" at bounding box center [254, 82] width 360 height 15
click at [74, 84] on select "-- Tour Confirmation Contract (Pre-Booked Leads) Out of office Inquiry Email Al…" at bounding box center [254, 82] width 360 height 15
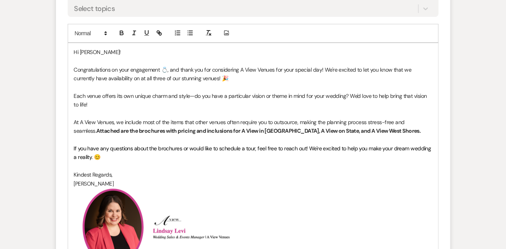
scroll to position [855, 0]
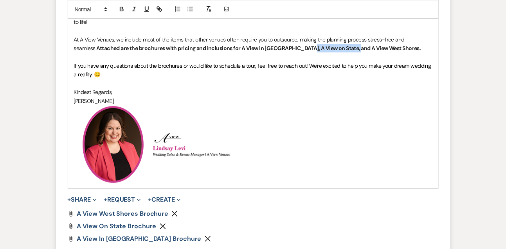
drag, startPoint x: 278, startPoint y: 58, endPoint x: 324, endPoint y: 54, distance: 45.7
click at [324, 53] on p "At A View Venues, we include most of the items that other venues often require …" at bounding box center [253, 44] width 359 height 18
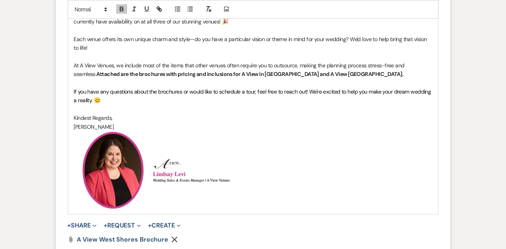
scroll to position [828, 0]
click at [179, 48] on p "Each venue offers its own unique charm and style—do you have a particular visio…" at bounding box center [253, 44] width 359 height 18
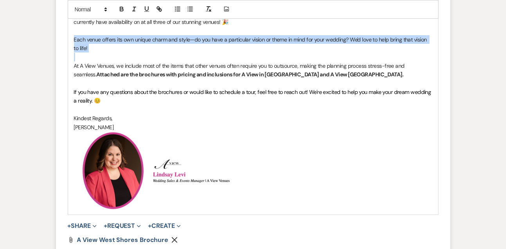
click at [179, 48] on p "Each venue offers its own unique charm and style—do you have a particular visio…" at bounding box center [253, 44] width 359 height 18
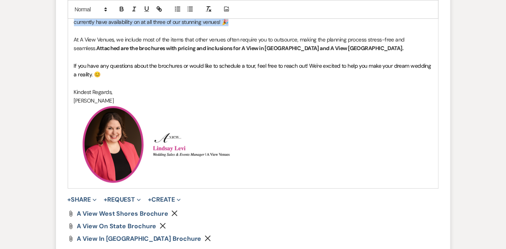
drag, startPoint x: 325, startPoint y: 22, endPoint x: 329, endPoint y: 28, distance: 6.7
click at [329, 27] on p "Congratulations on your engagement 💍, and thank you for considering A View Venu…" at bounding box center [253, 18] width 359 height 18
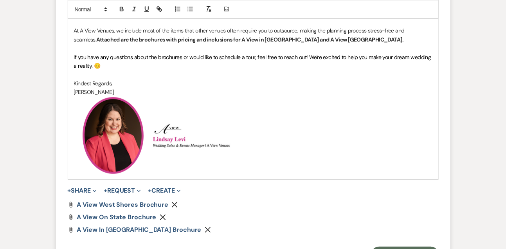
click at [161, 221] on use "button" at bounding box center [163, 218] width 6 height 6
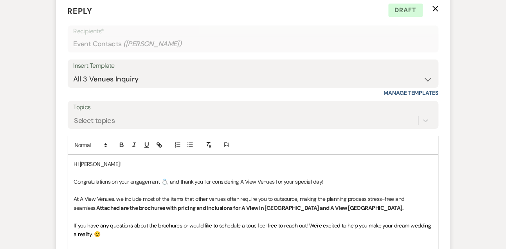
scroll to position [699, 0]
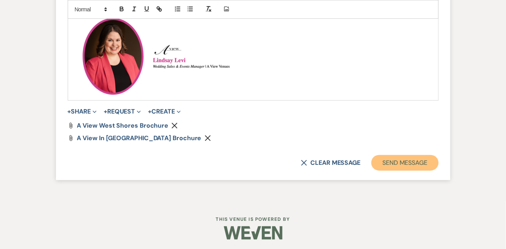
click at [381, 169] on button "Send Message" at bounding box center [405, 163] width 67 height 16
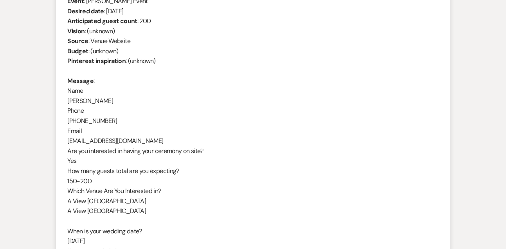
scroll to position [384, 0]
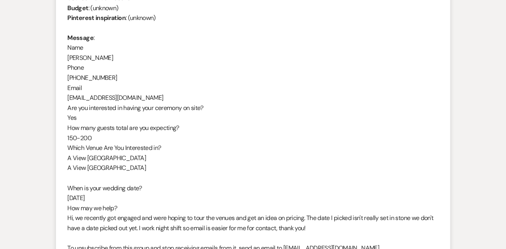
click at [88, 60] on div "From : Hallie Hunt Event : Hallie Hunt's Event Desired date : October 3rd 2026 …" at bounding box center [253, 103] width 371 height 321
copy div "Hallie Hunt"
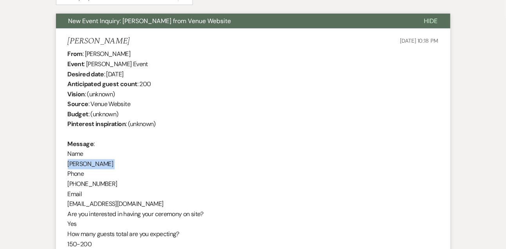
scroll to position [275, 0]
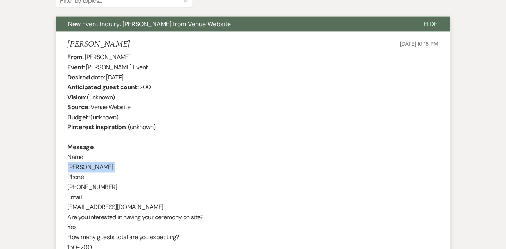
drag, startPoint x: 107, startPoint y: 75, endPoint x: 160, endPoint y: 76, distance: 52.9
click at [160, 76] on div "From : Hallie Hunt Event : Hallie Hunt's Event Desired date : October 3rd 2026 …" at bounding box center [253, 212] width 371 height 321
copy div "October 3rd 2026"
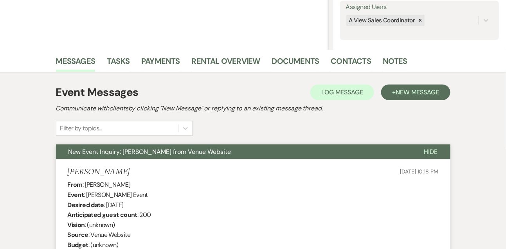
scroll to position [0, 0]
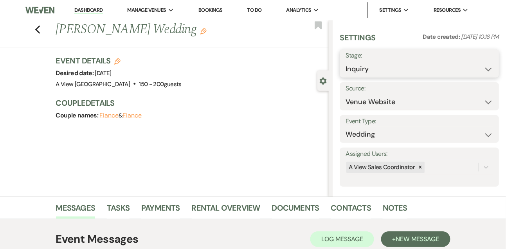
click at [353, 76] on select "Inquiry Follow Up Tour Requested Tour Confirmed Toured Proposal Sent Booked Lost" at bounding box center [420, 68] width 148 height 15
click at [346, 61] on select "Inquiry Follow Up Tour Requested Tour Confirmed Toured Proposal Sent Booked Lost" at bounding box center [420, 68] width 148 height 15
click at [472, 69] on button "Save" at bounding box center [482, 64] width 33 height 16
click at [113, 211] on link "Tasks" at bounding box center [118, 210] width 23 height 17
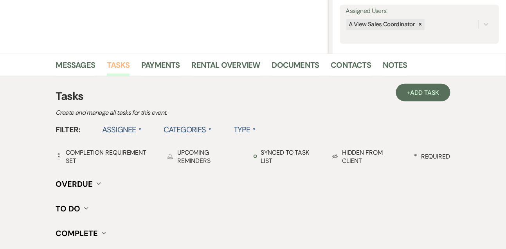
scroll to position [167, 0]
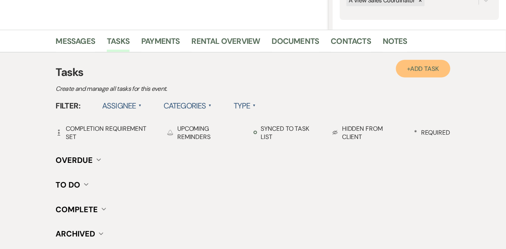
click at [410, 73] on link "+ Add Task" at bounding box center [423, 69] width 54 height 18
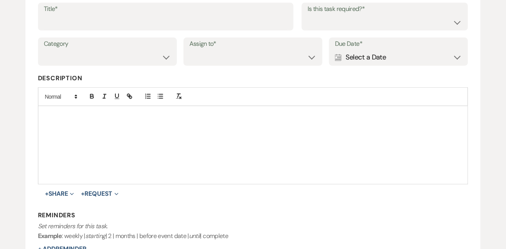
scroll to position [87, 0]
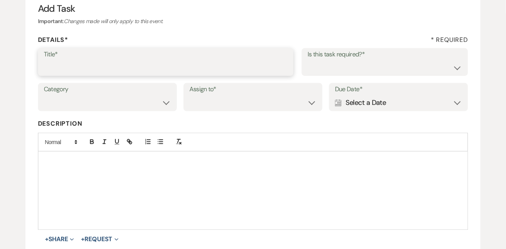
click at [188, 73] on input "Title*" at bounding box center [166, 67] width 244 height 15
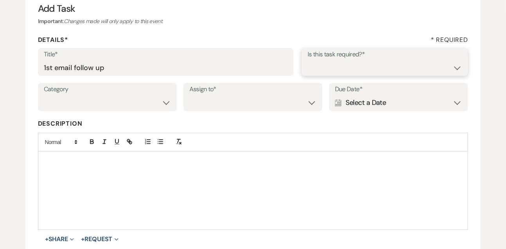
click at [356, 73] on select "Yes No" at bounding box center [385, 67] width 155 height 15
click at [308, 60] on select "Yes No" at bounding box center [385, 67] width 155 height 15
click at [153, 105] on select "Venue Vendors Guests Details Finalize & Share" at bounding box center [107, 102] width 127 height 15
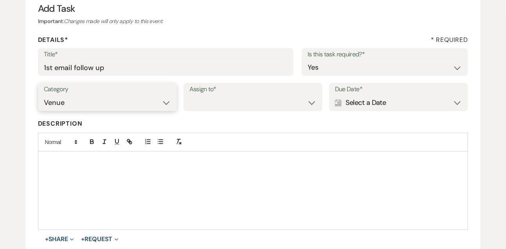
click at [44, 95] on select "Venue Vendors Guests Details Finalize & Share" at bounding box center [107, 102] width 127 height 15
click at [248, 94] on label "Assign to*" at bounding box center [253, 89] width 127 height 11
click at [248, 100] on select "Venue Client" at bounding box center [253, 102] width 127 height 15
click at [190, 95] on select "Venue Client" at bounding box center [253, 102] width 127 height 15
click at [354, 109] on div "Calendar Select a Date Expand" at bounding box center [398, 102] width 127 height 15
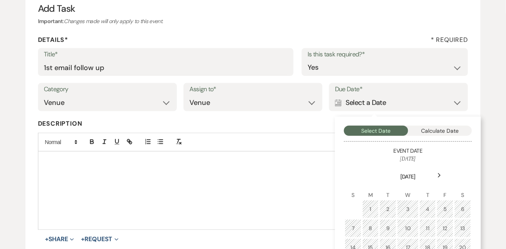
click at [440, 180] on div "Next" at bounding box center [440, 175] width 13 height 13
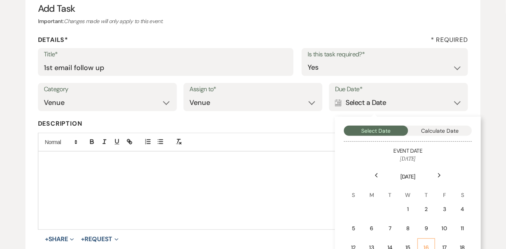
click at [426, 240] on td "16" at bounding box center [427, 248] width 18 height 18
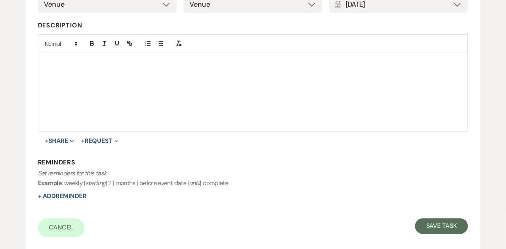
scroll to position [215, 0]
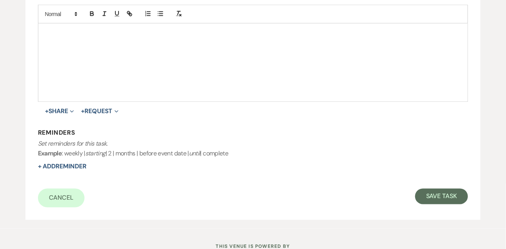
click at [437, 208] on div "Add Task Important : Changes made will only apply to this event. Details* * Req…" at bounding box center [253, 40] width 456 height 359
click at [436, 204] on div "Cancel Save Task" at bounding box center [253, 198] width 431 height 19
click at [436, 204] on button "Save Task" at bounding box center [442, 197] width 53 height 16
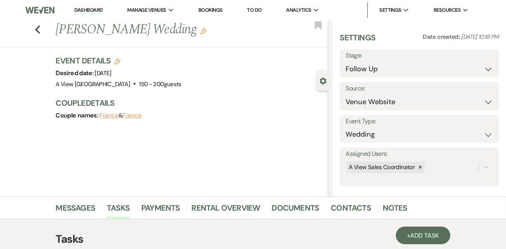
click at [94, 8] on link "Dashboard" at bounding box center [88, 10] width 28 height 7
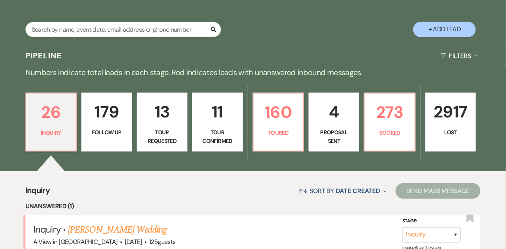
scroll to position [68, 0]
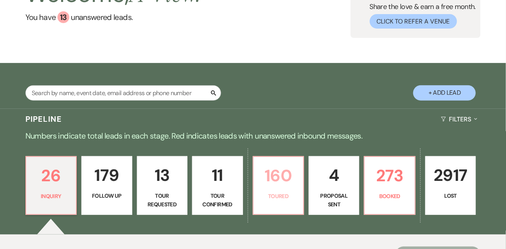
click at [289, 182] on p "160" at bounding box center [278, 176] width 40 height 26
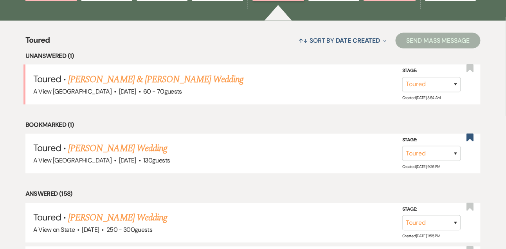
scroll to position [301, 0]
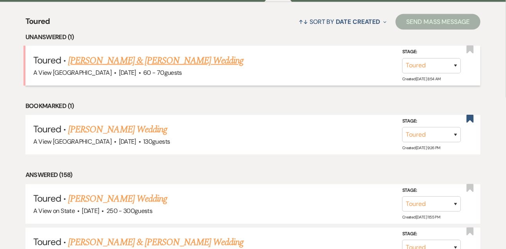
click at [142, 61] on link "Itzel Robledo & Eric Fonseca's Wedding" at bounding box center [155, 61] width 175 height 14
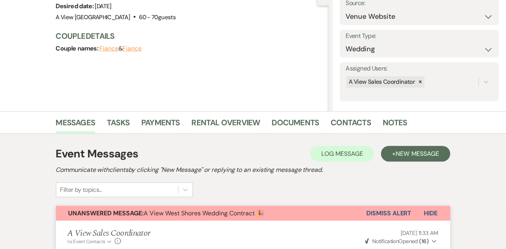
scroll to position [220, 0]
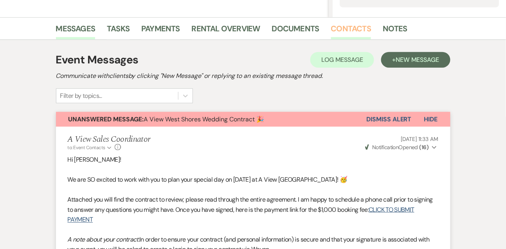
click at [363, 29] on link "Contacts" at bounding box center [351, 30] width 40 height 17
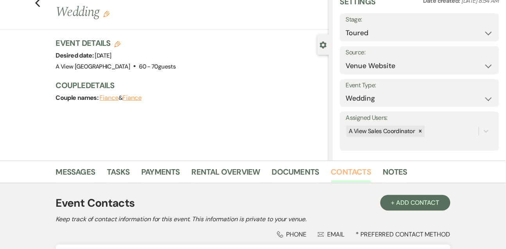
scroll to position [133, 0]
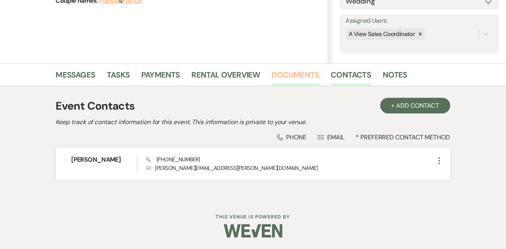
click at [303, 74] on link "Documents" at bounding box center [295, 77] width 47 height 17
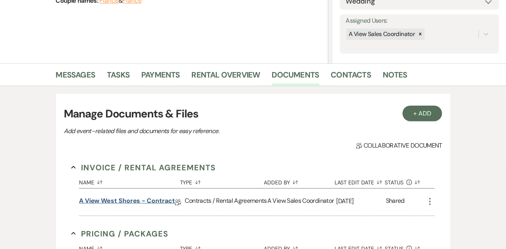
click at [156, 201] on link "A View West Shores - Contract" at bounding box center [127, 202] width 96 height 12
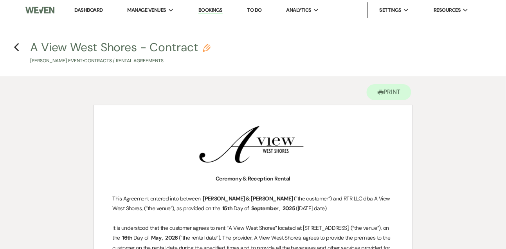
click at [95, 9] on link "Dashboard" at bounding box center [88, 10] width 28 height 7
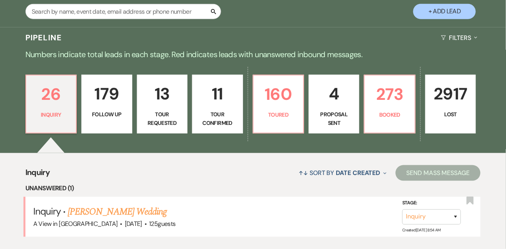
scroll to position [101, 0]
